Goal: Information Seeking & Learning: Check status

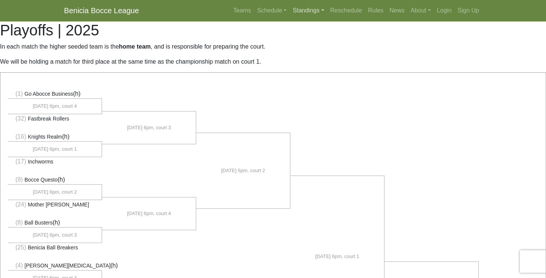
click at [313, 11] on link "Standings" at bounding box center [307, 10] width 37 height 15
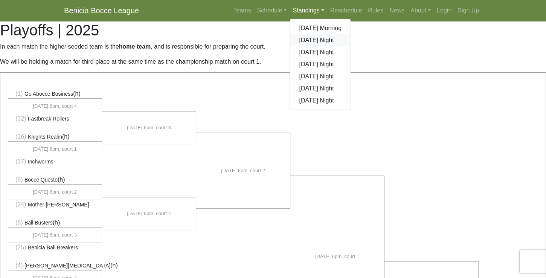
click at [320, 43] on link "[DATE] Night" at bounding box center [320, 40] width 61 height 12
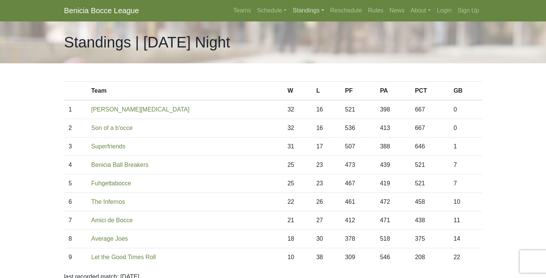
click at [322, 10] on link "Standings" at bounding box center [307, 10] width 37 height 15
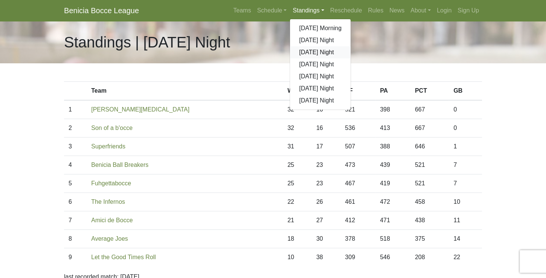
click at [320, 55] on link "[DATE] Night" at bounding box center [320, 52] width 61 height 12
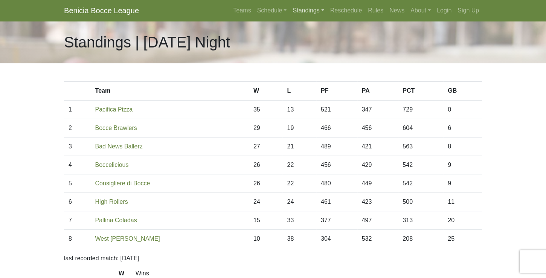
click at [323, 10] on link "Standings" at bounding box center [307, 10] width 37 height 15
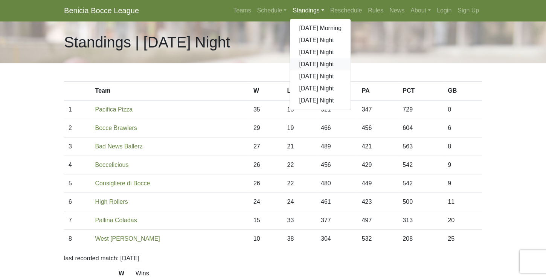
click at [315, 65] on link "[DATE] Night" at bounding box center [320, 64] width 61 height 12
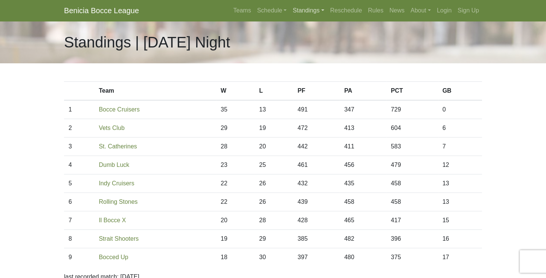
click at [323, 9] on link "Standings" at bounding box center [307, 10] width 37 height 15
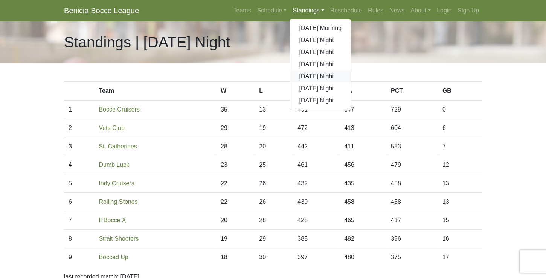
click at [317, 76] on link "[DATE] Night" at bounding box center [320, 76] width 61 height 12
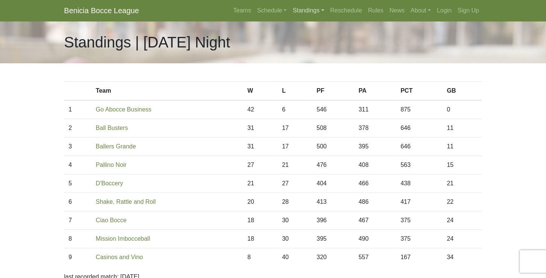
click at [321, 11] on link "Standings" at bounding box center [307, 10] width 37 height 15
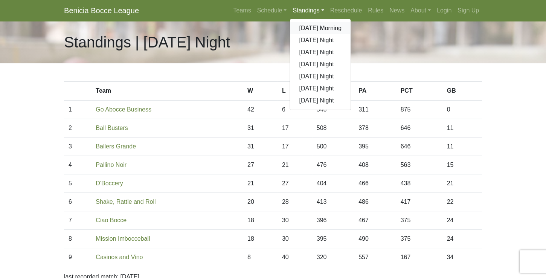
click at [320, 27] on link "[DATE] Morning" at bounding box center [320, 28] width 61 height 12
